Goal: Information Seeking & Learning: Learn about a topic

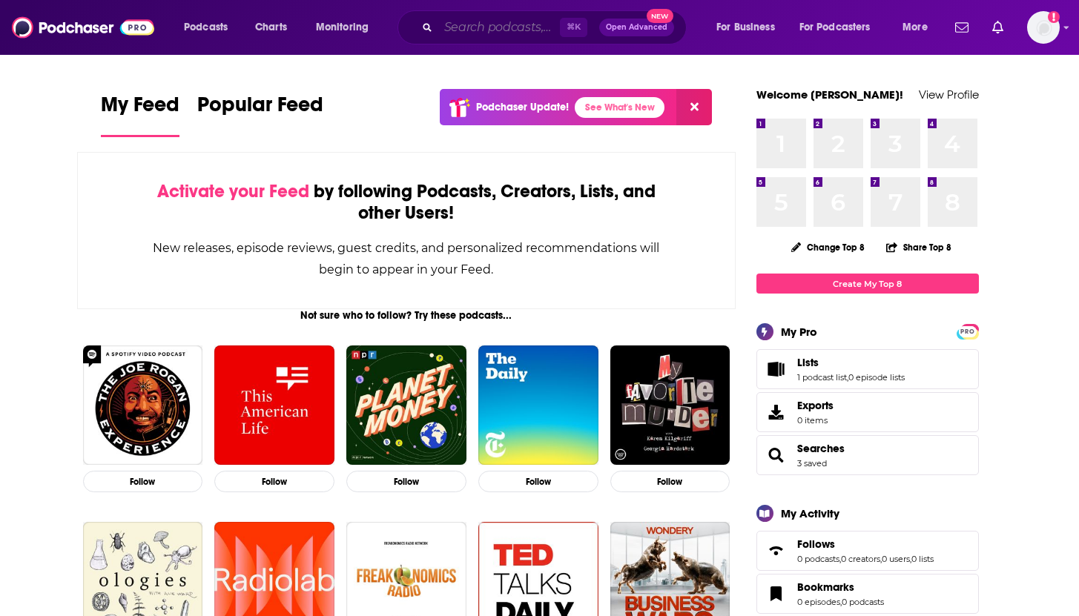
click at [486, 19] on input "Search podcasts, credits, & more..." at bounding box center [499, 28] width 122 height 24
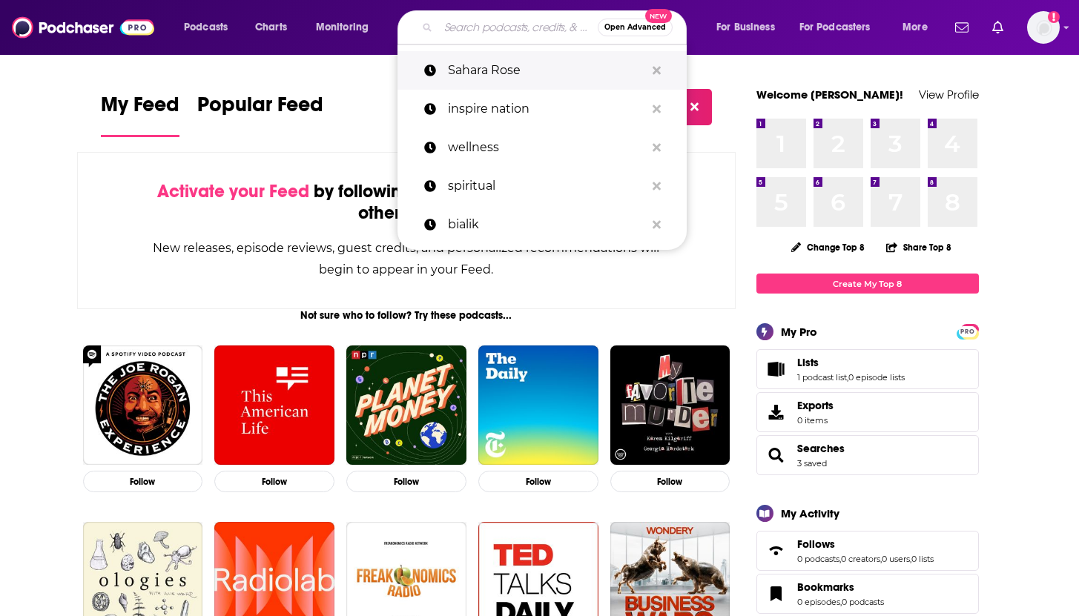
click at [484, 79] on p "Sahara Rose" at bounding box center [546, 70] width 197 height 39
type input "Sahara Rose"
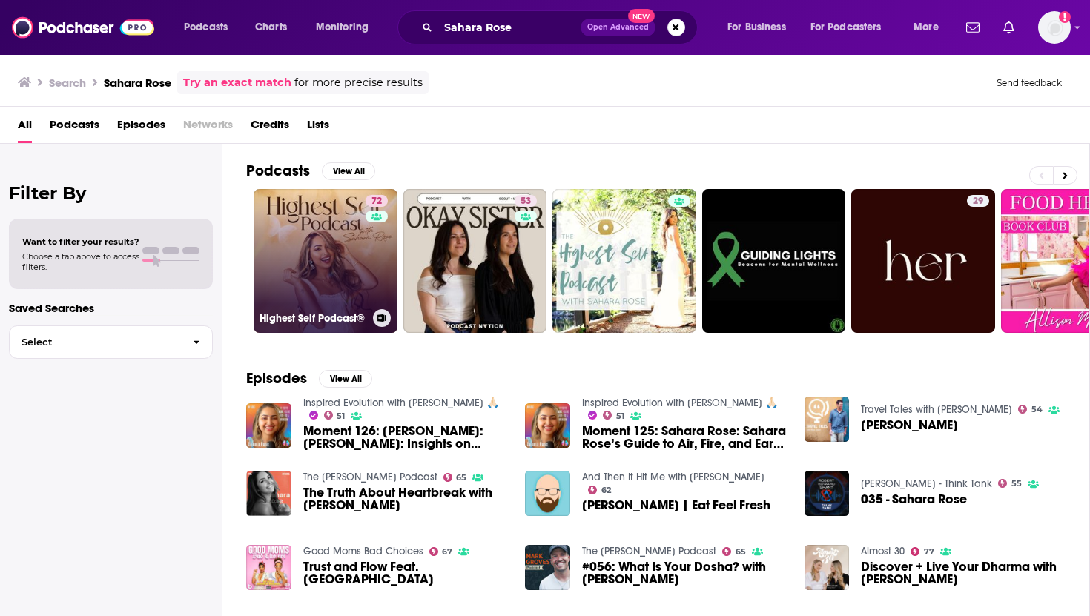
click at [353, 274] on link "72 Highest Self Podcast®" at bounding box center [326, 261] width 144 height 144
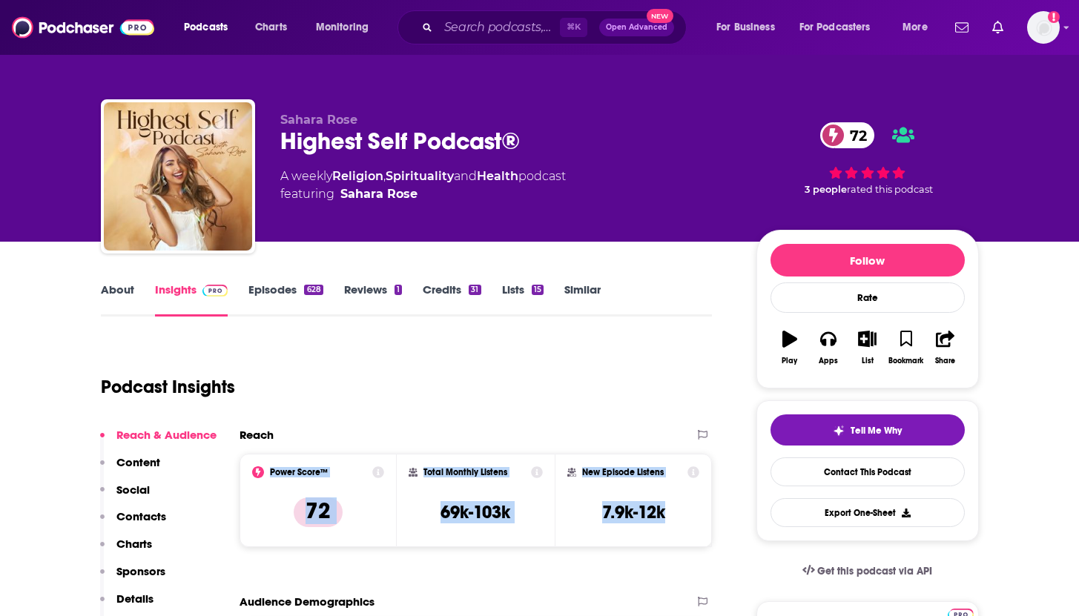
drag, startPoint x: 686, startPoint y: 514, endPoint x: 294, endPoint y: 466, distance: 394.5
click at [294, 466] on div "Power Score™ 72 Total Monthly Listens 69k-103k New Episode Listens 7.9k-12k" at bounding box center [475, 500] width 473 height 93
copy div "Power Score™ 72 Total Monthly Listens 69k-103k New Episode Listens 7.9k-12k"
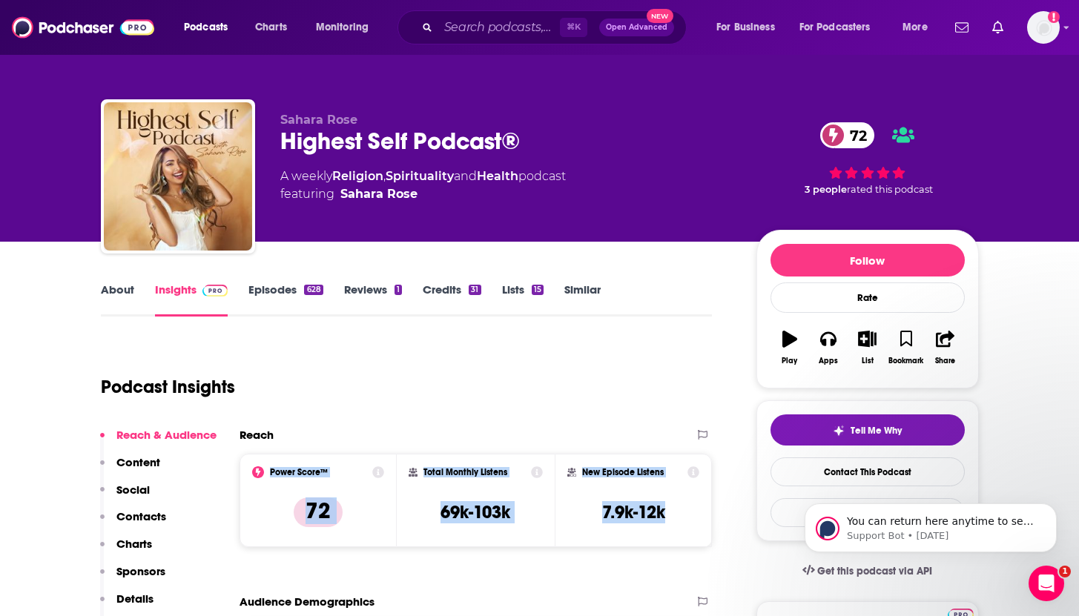
click at [274, 286] on link "Episodes 628" at bounding box center [285, 299] width 74 height 34
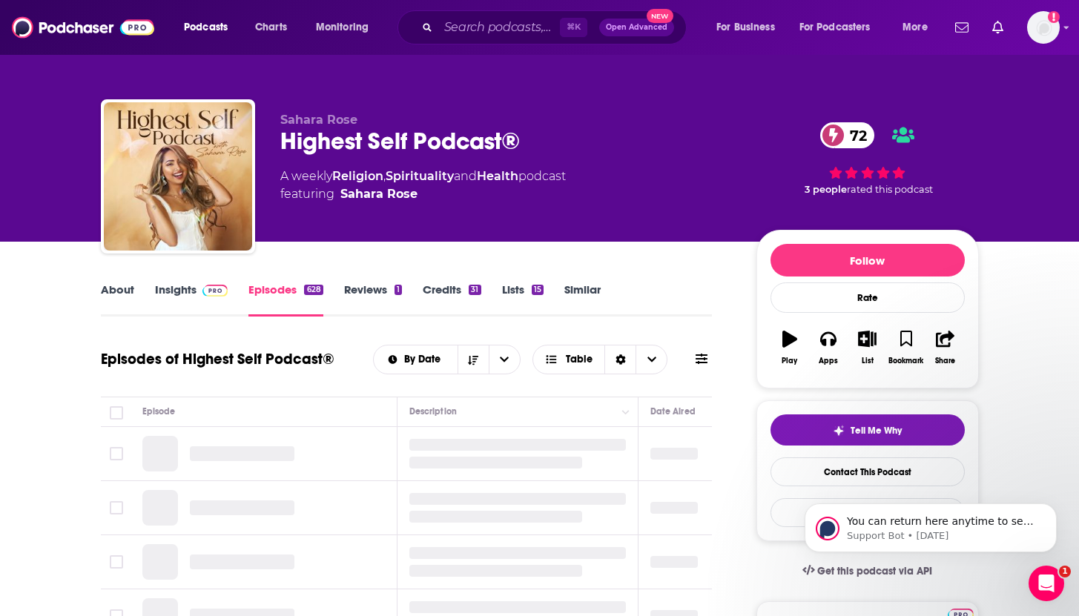
click at [115, 289] on link "About" at bounding box center [117, 299] width 33 height 34
